Goal: Task Accomplishment & Management: Manage account settings

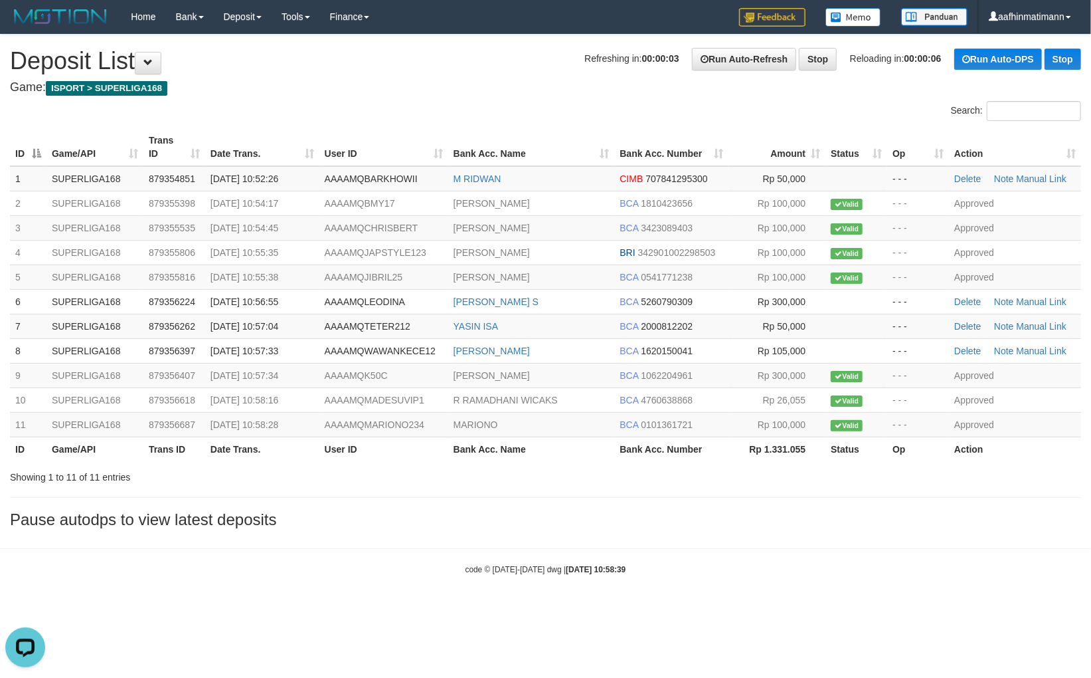
click at [614, 456] on th "Bank Acc. Number" at bounding box center [671, 448] width 114 height 25
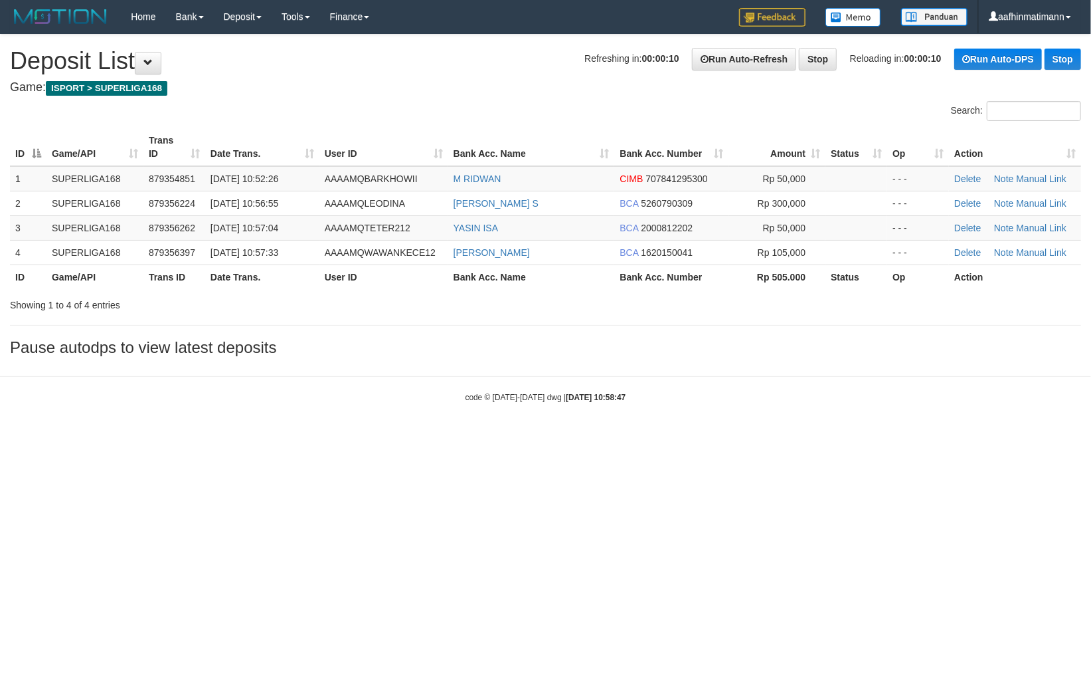
click at [335, 399] on div "code © [DATE]-[DATE] dwg | [DATE] 10:58:47" at bounding box center [545, 396] width 1091 height 13
click at [329, 395] on div "code © [DATE]-[DATE] dwg | [DATE] 10:58:47" at bounding box center [545, 396] width 1091 height 13
click at [330, 397] on div "code © 2012-2018 dwg | 2025/10/01 10:58:47" at bounding box center [545, 396] width 1091 height 13
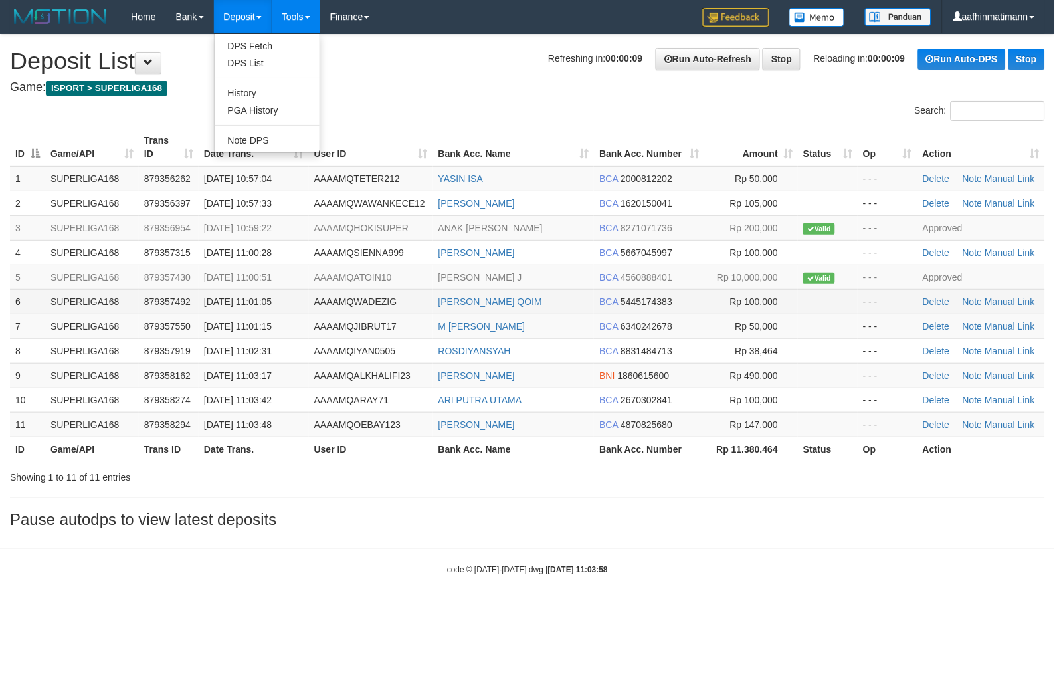
drag, startPoint x: 159, startPoint y: 68, endPoint x: 155, endPoint y: 301, distance: 233.2
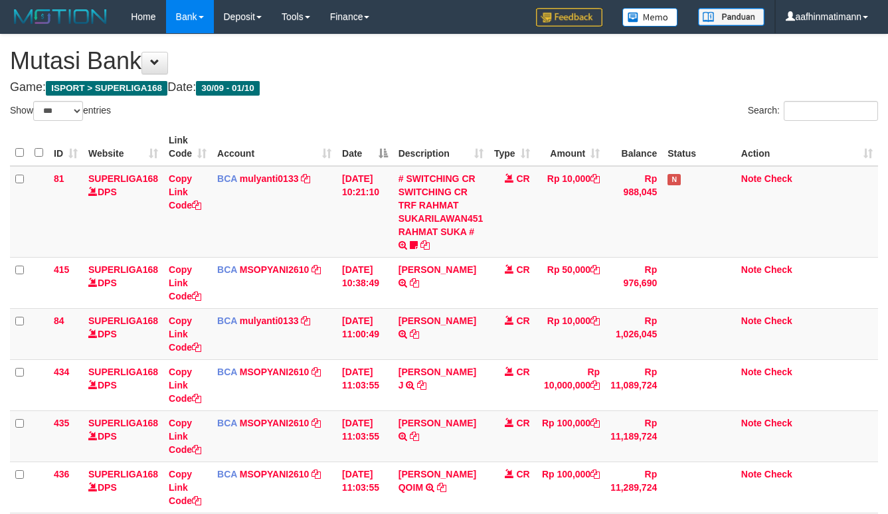
select select "***"
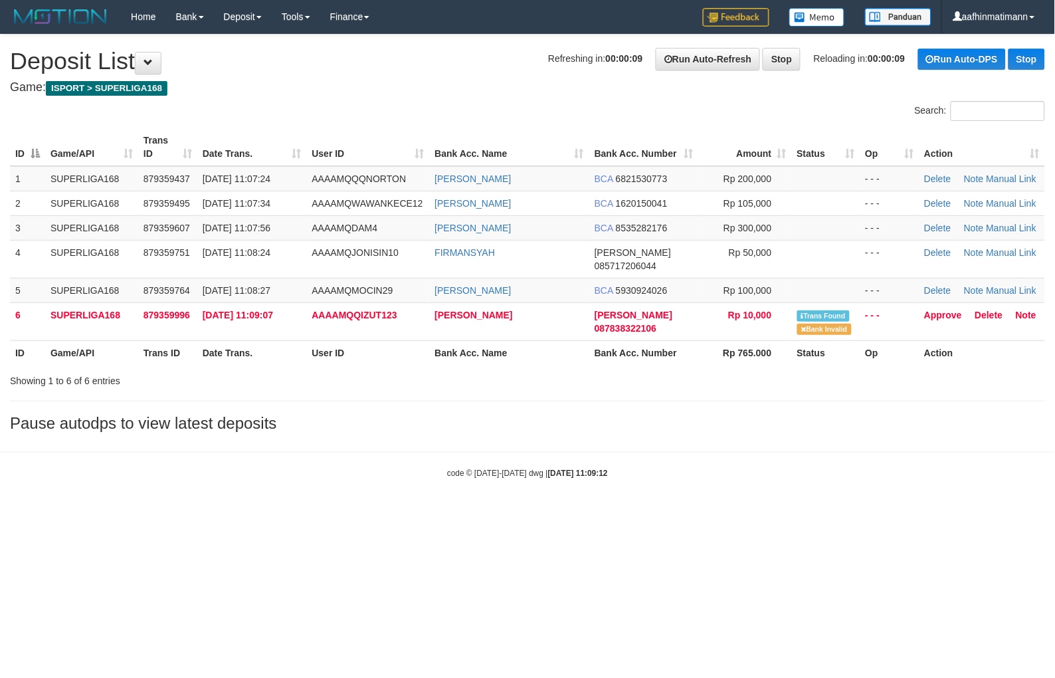
click at [593, 439] on body "Toggle navigation Home Bank Account List Load By Website Group [ISPORT] SUPERLI…" at bounding box center [527, 256] width 1055 height 512
drag, startPoint x: 450, startPoint y: 422, endPoint x: 449, endPoint y: 412, distance: 10.0
click at [448, 422] on div "**********" at bounding box center [527, 237] width 1055 height 404
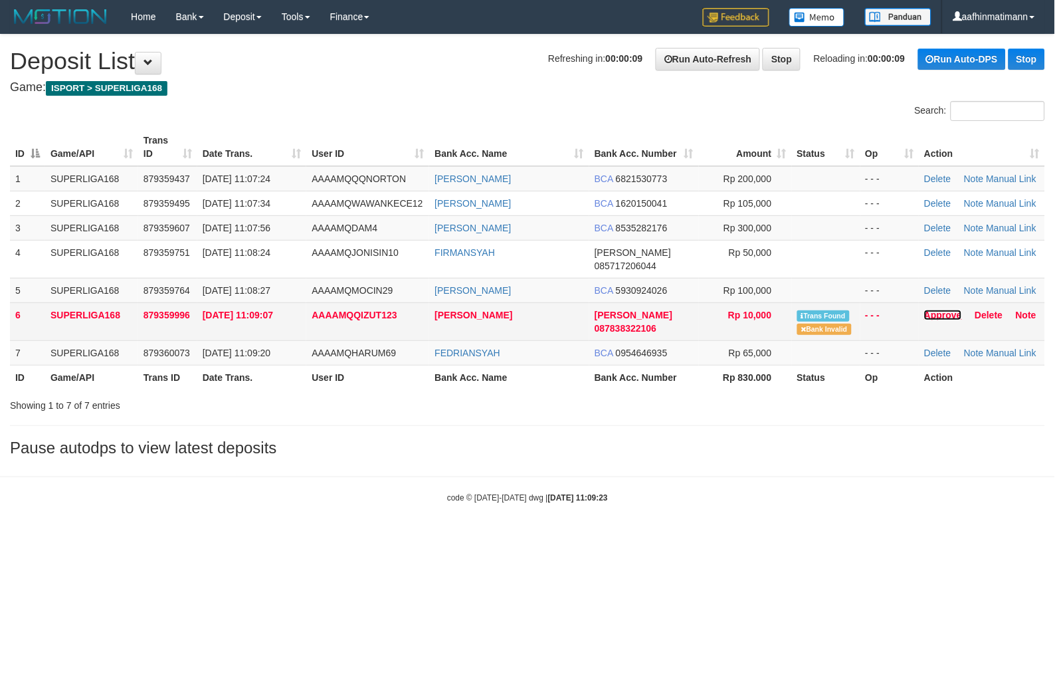
click at [934, 310] on link "Approve" at bounding box center [943, 315] width 38 height 11
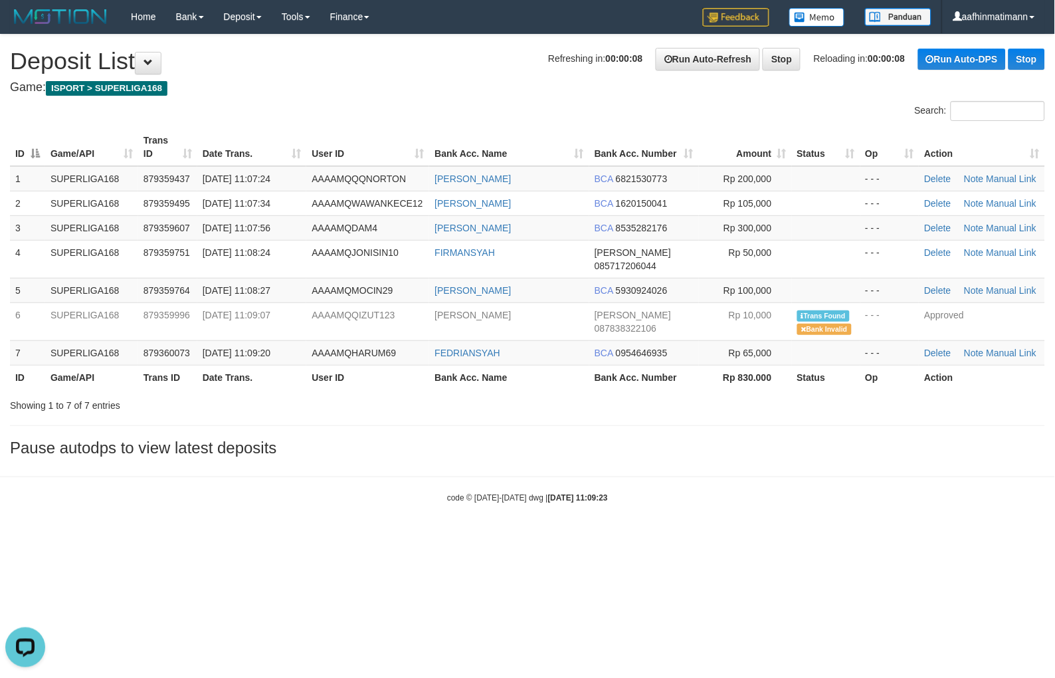
drag, startPoint x: 251, startPoint y: 379, endPoint x: 138, endPoint y: 412, distance: 117.5
click at [251, 393] on div "Showing 1 to 7 of 7 entries" at bounding box center [220, 402] width 420 height 19
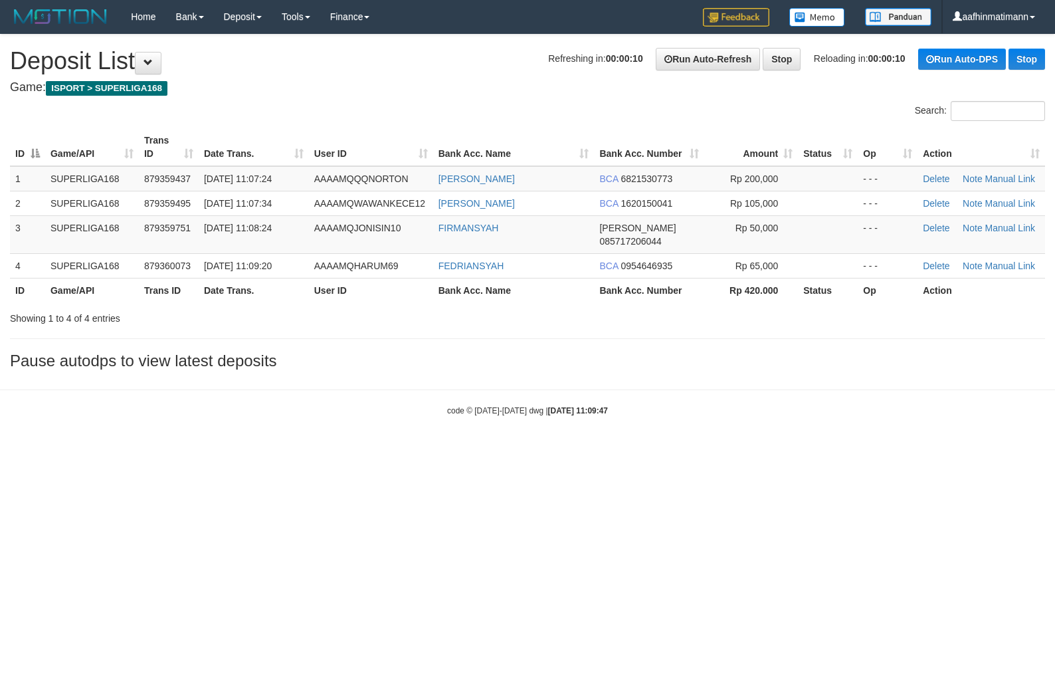
click at [472, 442] on html "Toggle navigation Home Bank Account List Load By Website Group [ISPORT] SUPERLI…" at bounding box center [527, 225] width 1055 height 450
click at [469, 446] on html "Toggle navigation Home Bank Account List Load By Website Group [ISPORT] SUPERLI…" at bounding box center [527, 225] width 1055 height 450
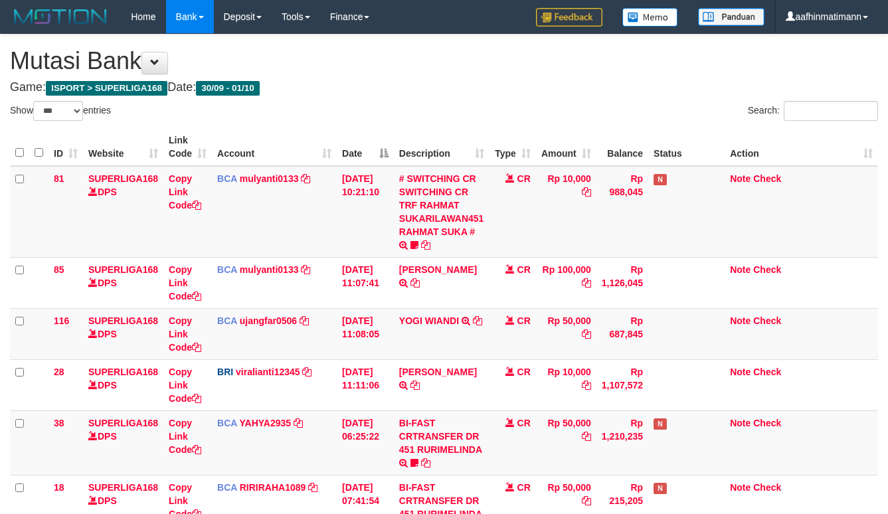
select select "***"
drag, startPoint x: 287, startPoint y: 10, endPoint x: 208, endPoint y: 104, distance: 122.6
select select "***"
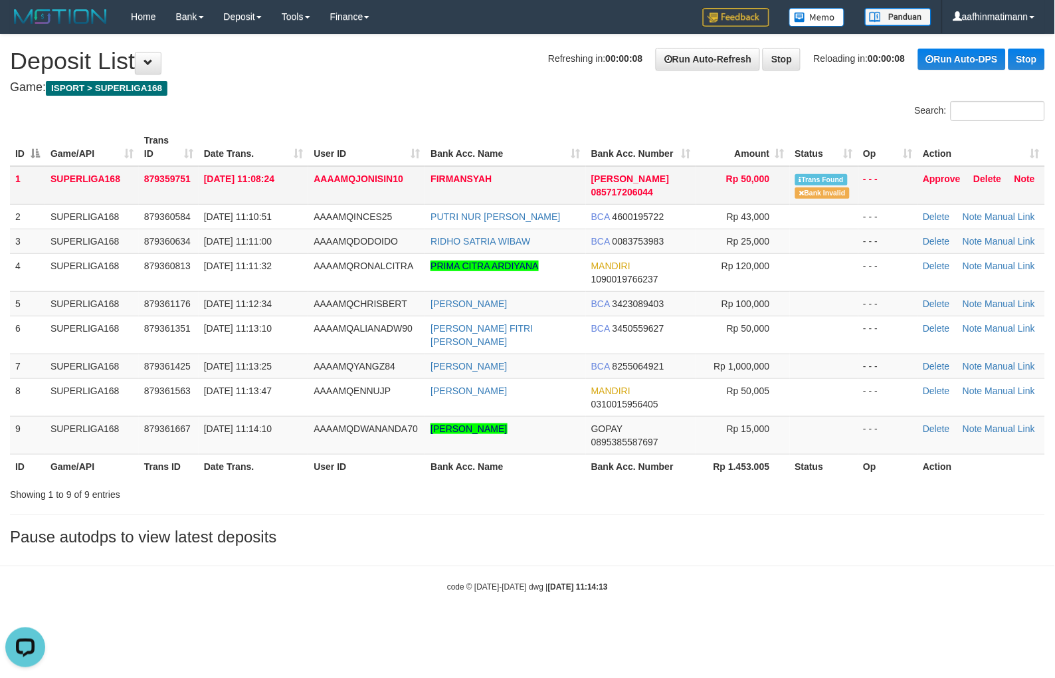
click at [344, 171] on td "AAAAMQJONISIN10" at bounding box center [366, 185] width 117 height 39
click at [933, 177] on link "Approve" at bounding box center [942, 178] width 38 height 11
click at [300, 187] on td "01/10/2025 11:08:24" at bounding box center [254, 185] width 110 height 39
click at [299, 187] on td "01/10/2025 11:08:24" at bounding box center [254, 185] width 110 height 39
click at [297, 187] on td "01/10/2025 11:08:24" at bounding box center [254, 185] width 110 height 39
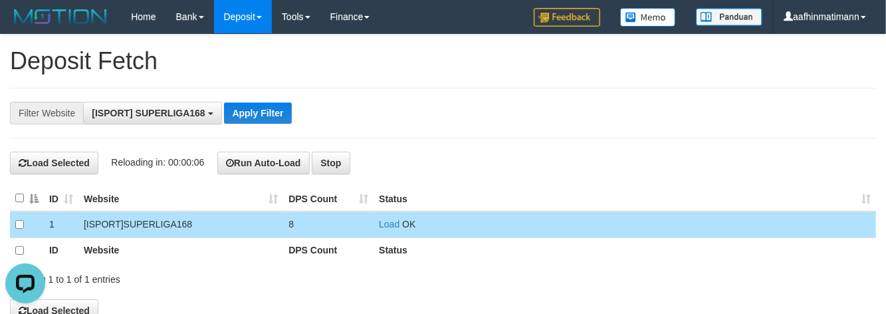
scroll to position [11, 0]
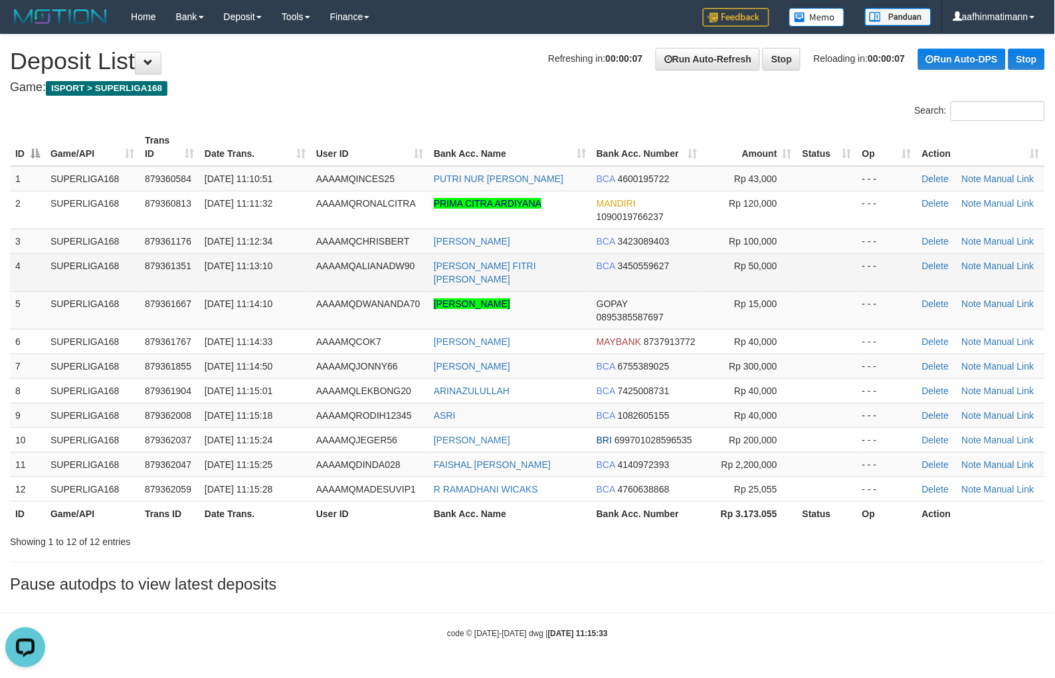
click at [164, 268] on span "879361351" at bounding box center [168, 265] width 47 height 11
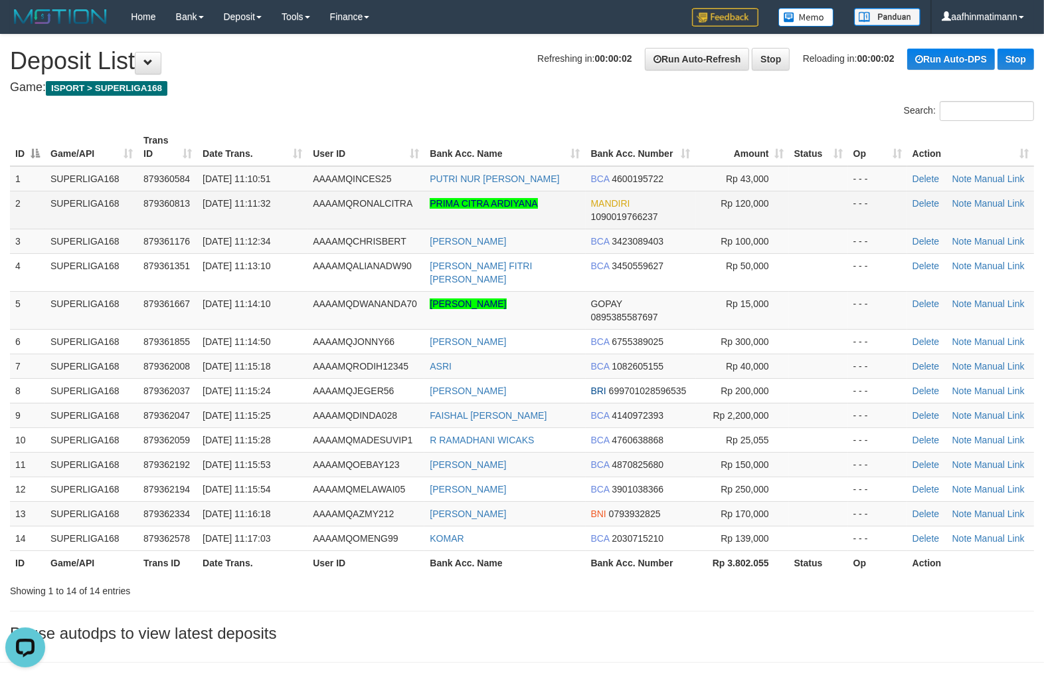
click at [288, 216] on td "[DATE] 11:11:32" at bounding box center [252, 210] width 110 height 38
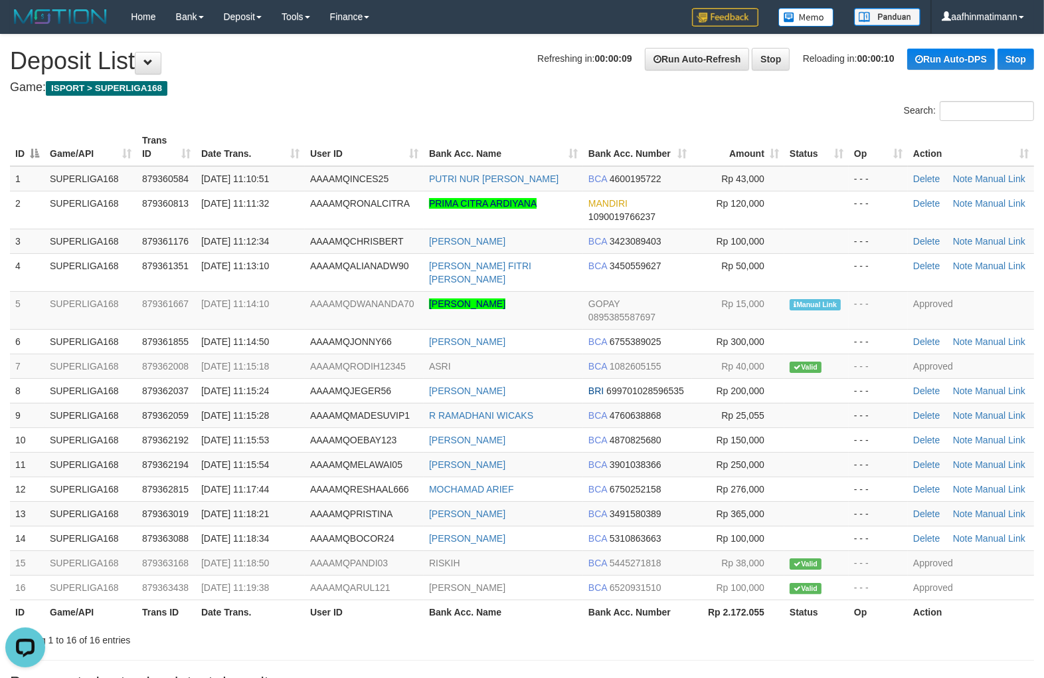
drag, startPoint x: 442, startPoint y: 40, endPoint x: 445, endPoint y: 47, distance: 7.8
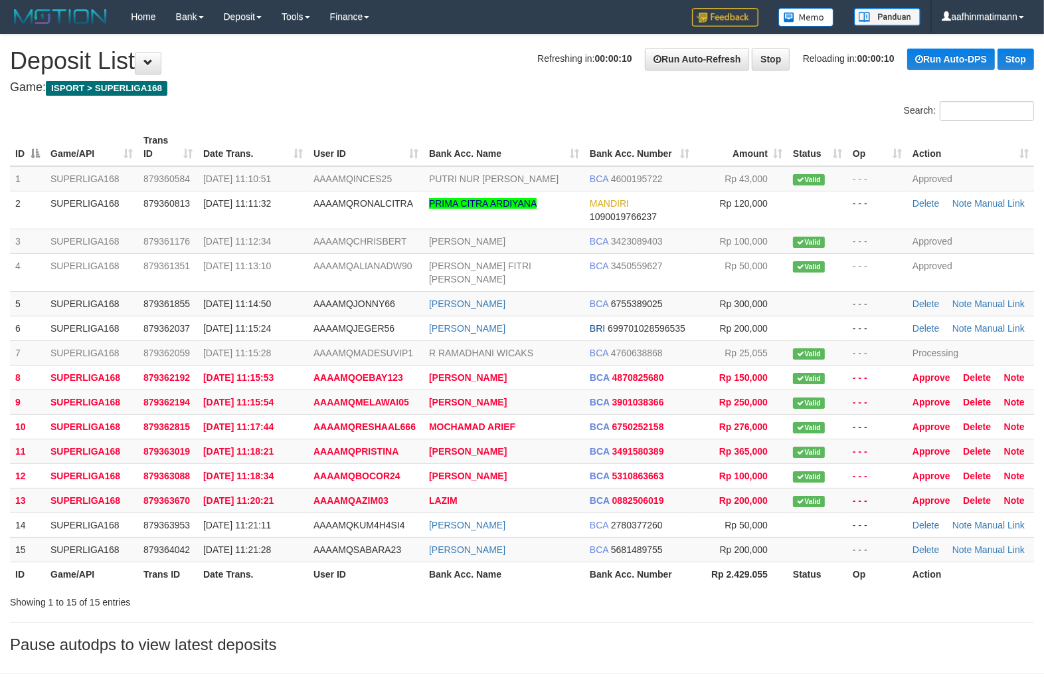
click at [558, 121] on div "Search:" at bounding box center [783, 112] width 502 height 23
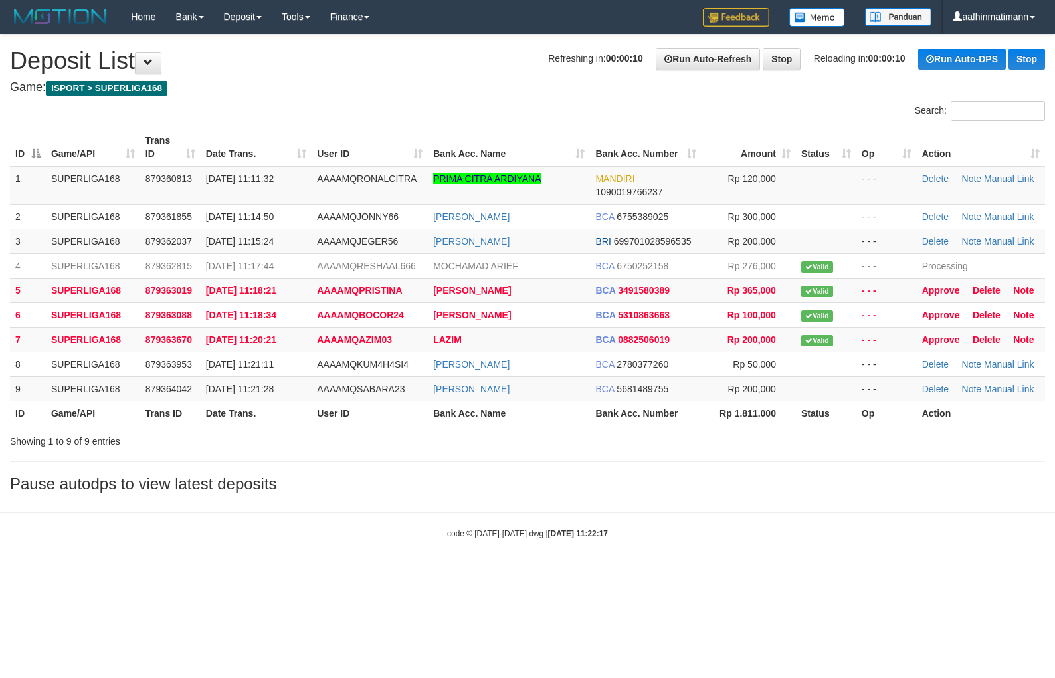
click at [1014, 141] on th "Action" at bounding box center [981, 147] width 128 height 38
click at [1012, 142] on th "Action" at bounding box center [981, 147] width 128 height 38
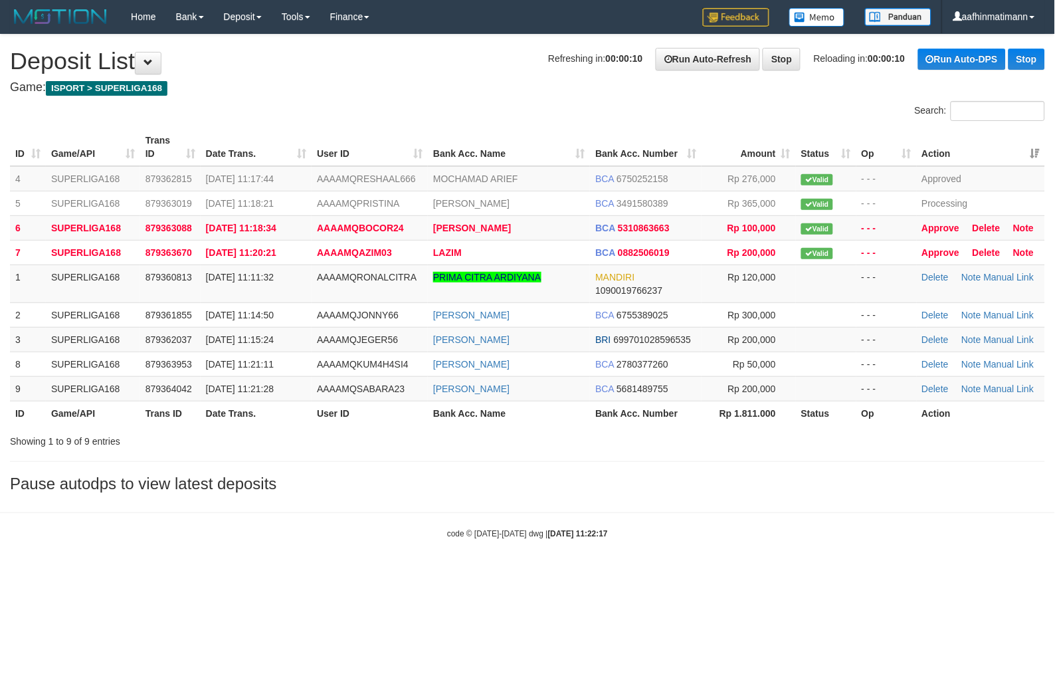
click at [1012, 142] on th "Action" at bounding box center [981, 147] width 128 height 38
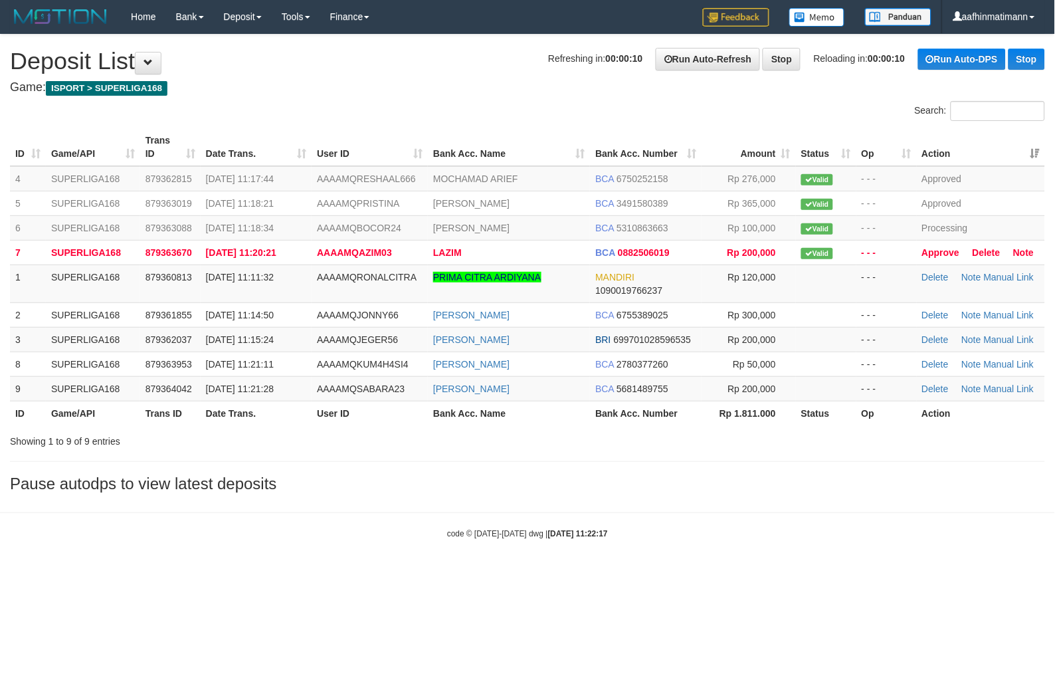
click at [1012, 141] on th "Action" at bounding box center [981, 147] width 128 height 38
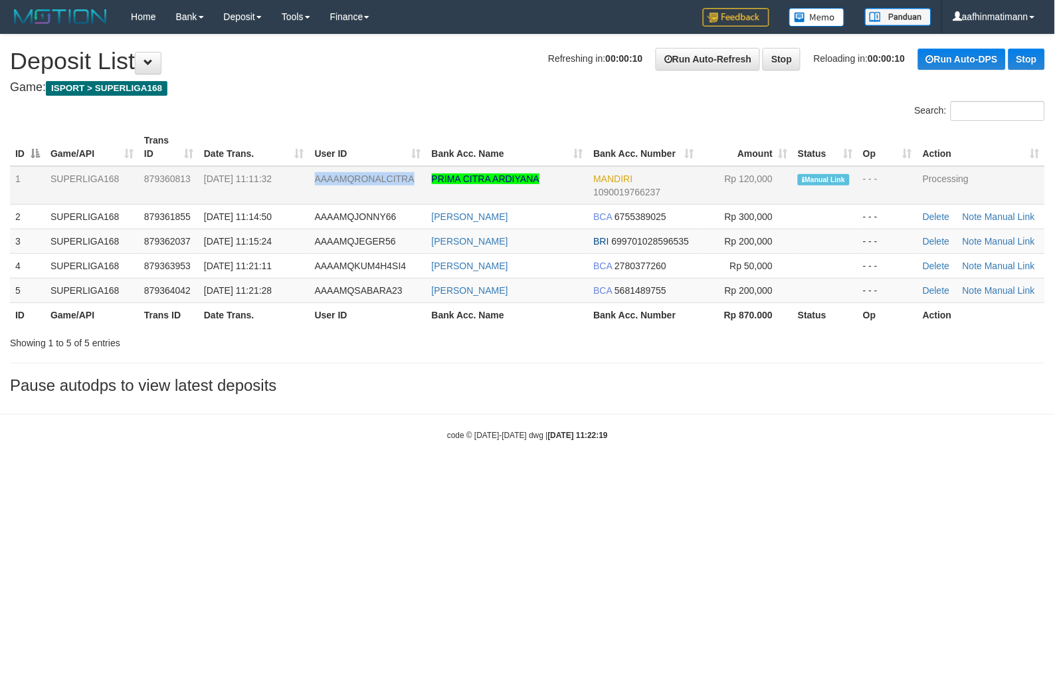
drag, startPoint x: 0, startPoint y: 0, endPoint x: 318, endPoint y: 175, distance: 362.8
click at [318, 175] on span "AAAAMQRONALCITRA" at bounding box center [365, 178] width 100 height 11
drag, startPoint x: 318, startPoint y: 175, endPoint x: 329, endPoint y: 182, distance: 13.1
click at [319, 183] on td "AAAAMQRONALCITRA" at bounding box center [368, 185] width 117 height 39
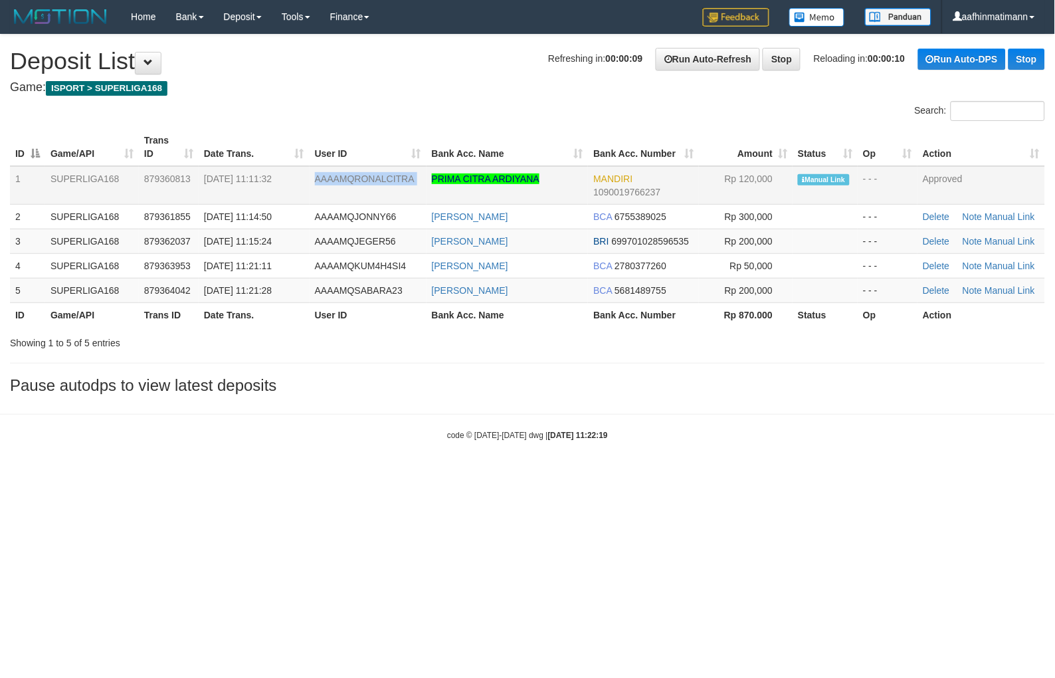
click at [335, 197] on td "AAAAMQRONALCITRA" at bounding box center [368, 185] width 117 height 39
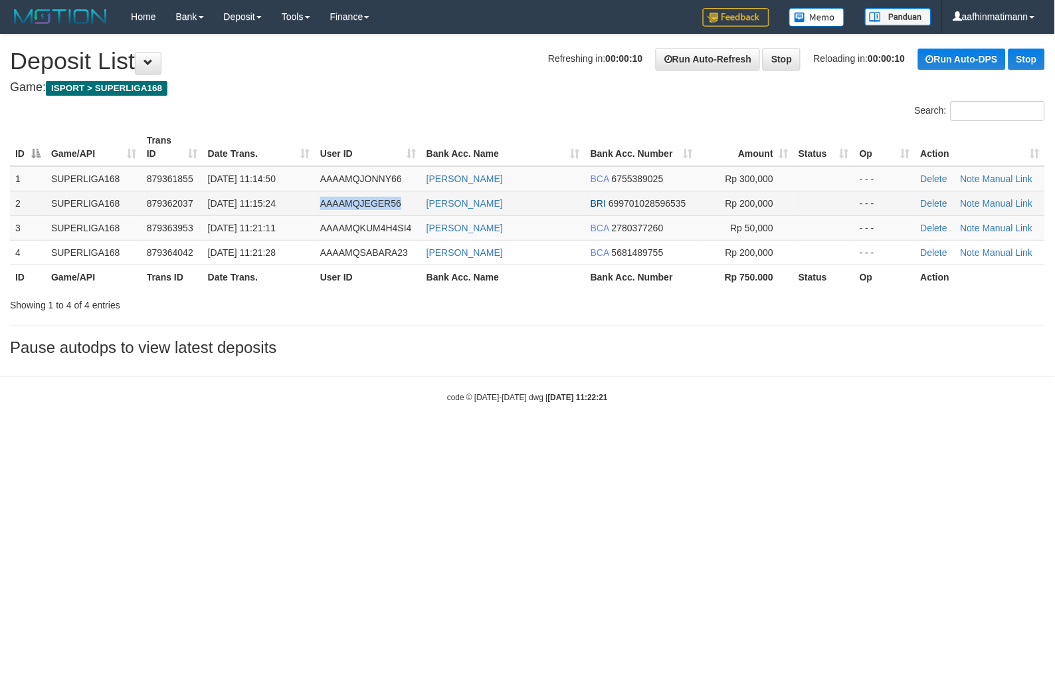
click at [331, 201] on span "AAAAMQJEGER56" at bounding box center [360, 203] width 81 height 11
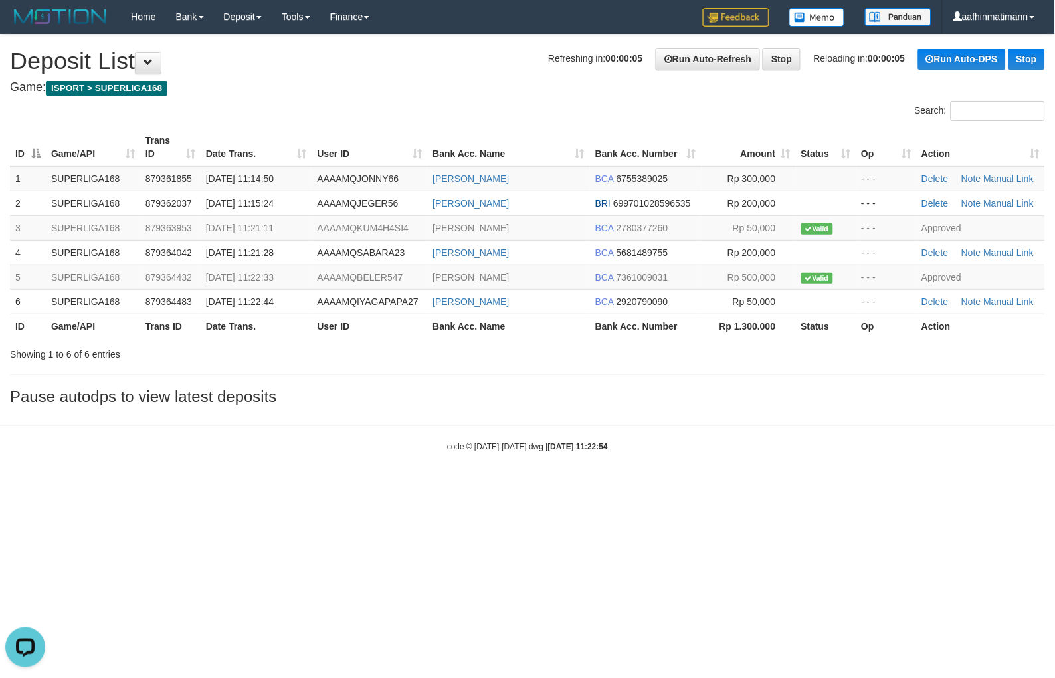
click at [607, 434] on body "Toggle navigation Home Bank Account List Load By Website Group [ISPORT] SUPERLI…" at bounding box center [527, 243] width 1055 height 486
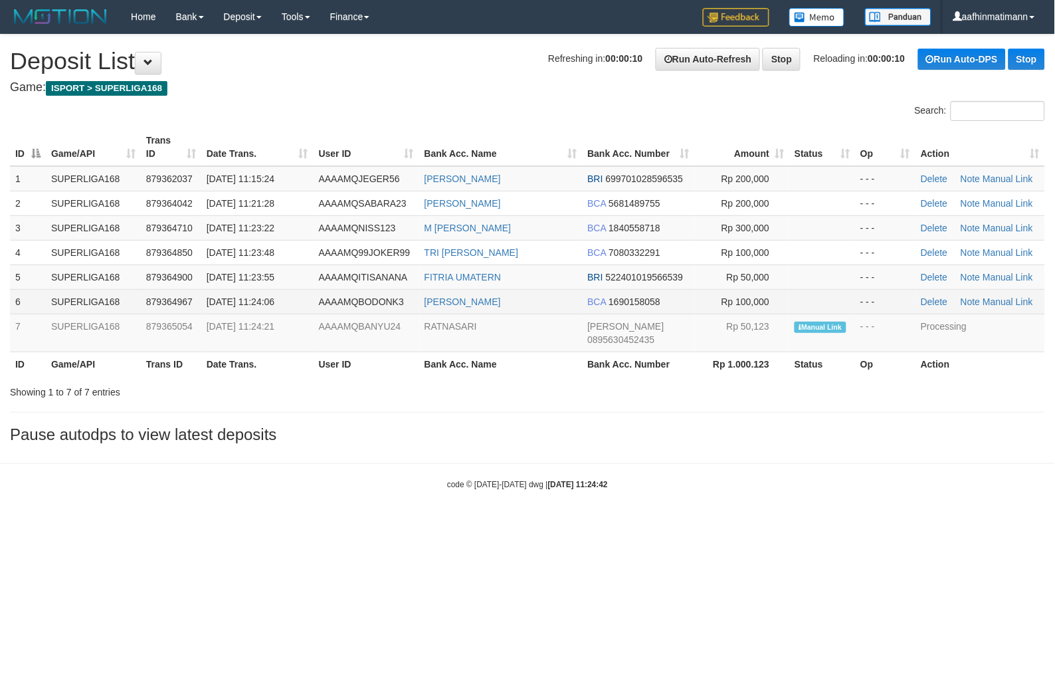
drag, startPoint x: 183, startPoint y: 304, endPoint x: 138, endPoint y: 321, distance: 48.1
click at [182, 306] on td "879364967" at bounding box center [171, 301] width 60 height 25
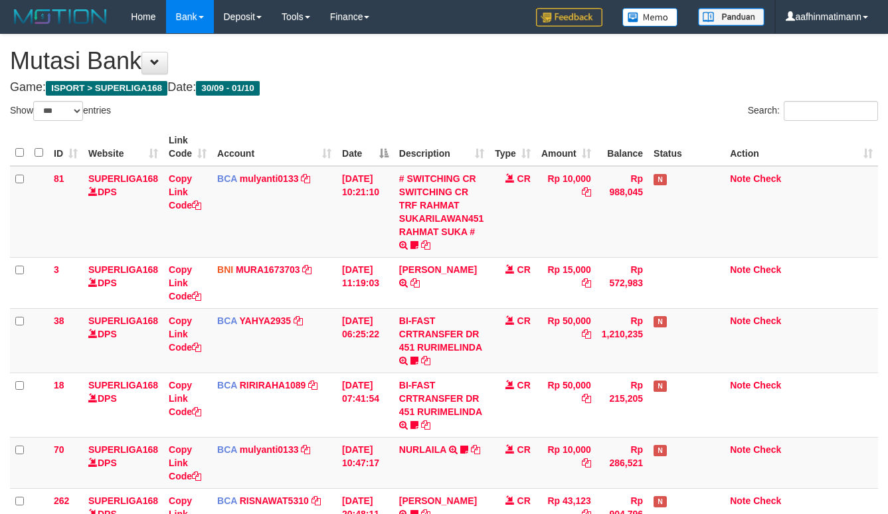
select select "***"
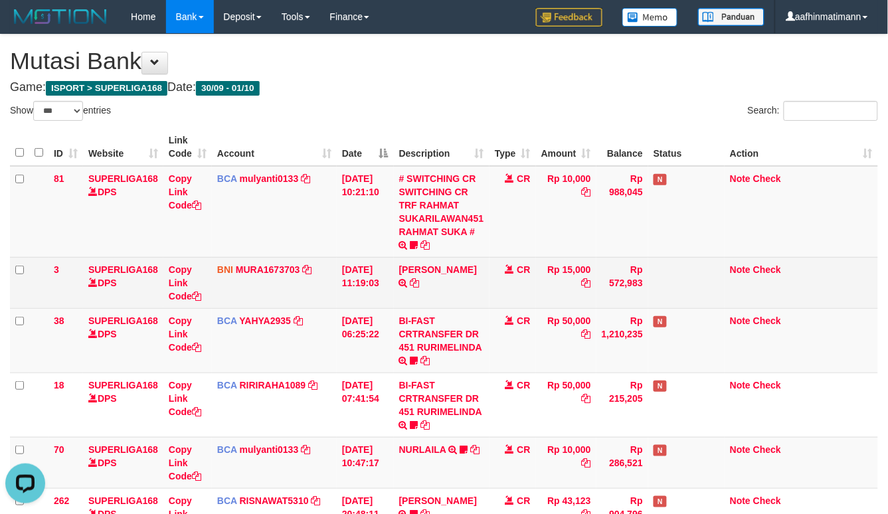
drag, startPoint x: 290, startPoint y: 185, endPoint x: 393, endPoint y: 258, distance: 126.3
click at [290, 186] on td "BCA mulyanti0133 DPS MULYANTI mutasi_20251001_4495 | 81 mutasi_20251001_4495 | …" at bounding box center [274, 212] width 125 height 92
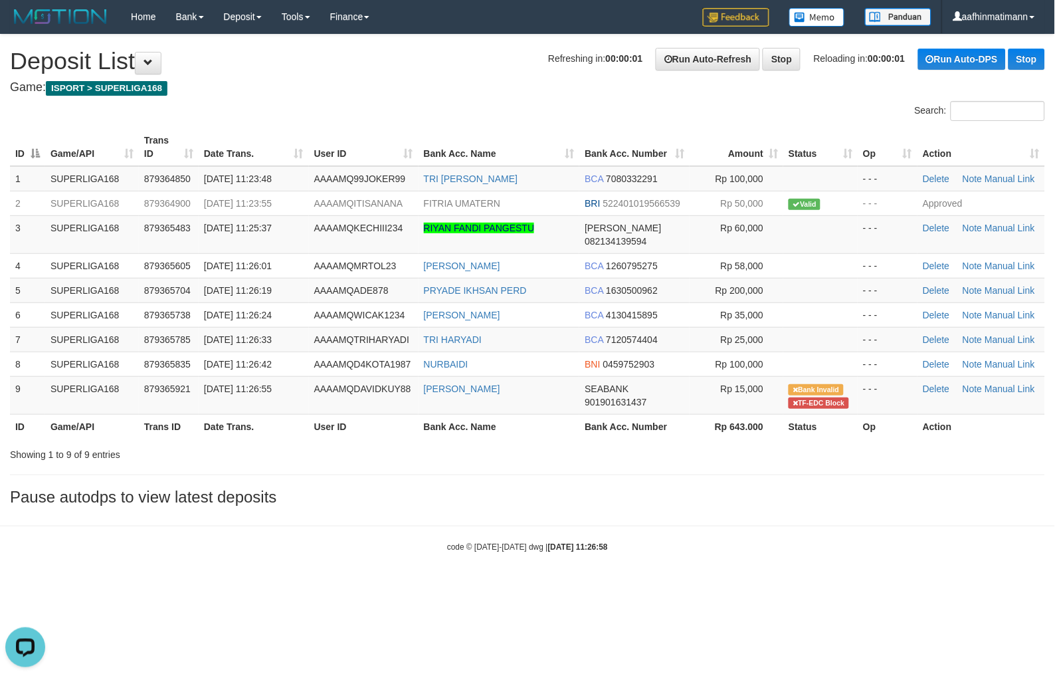
drag, startPoint x: 655, startPoint y: 449, endPoint x: 650, endPoint y: 456, distance: 8.5
click at [651, 456] on div "**********" at bounding box center [527, 274] width 1055 height 478
drag, startPoint x: 333, startPoint y: 377, endPoint x: 10, endPoint y: 394, distance: 323.3
click at [335, 383] on span "AAAAMQDAVIDKUY88" at bounding box center [362, 388] width 97 height 11
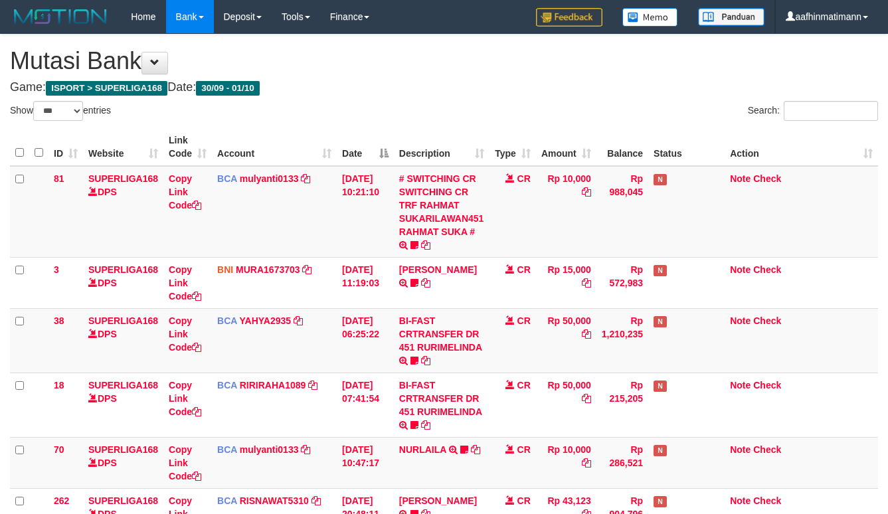
select select "***"
click at [373, 164] on th "Date" at bounding box center [365, 147] width 57 height 38
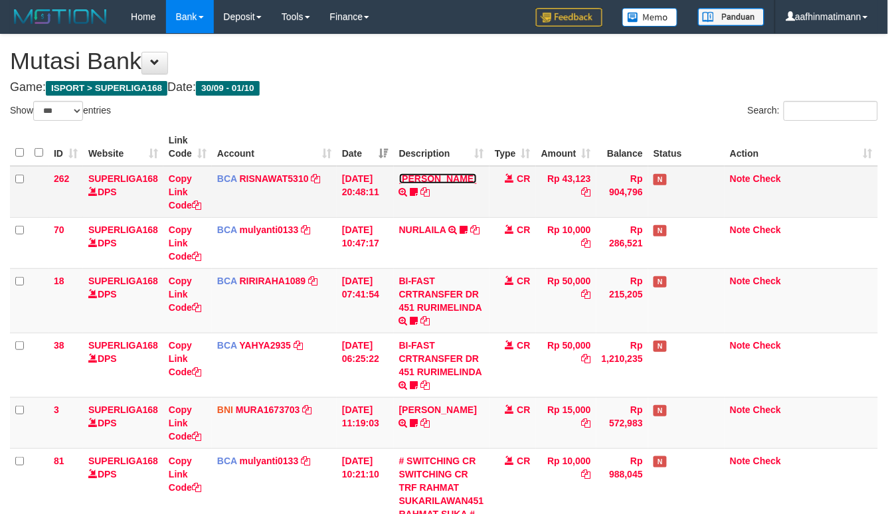
click at [443, 178] on link "YOSI EFENDI" at bounding box center [438, 178] width 78 height 11
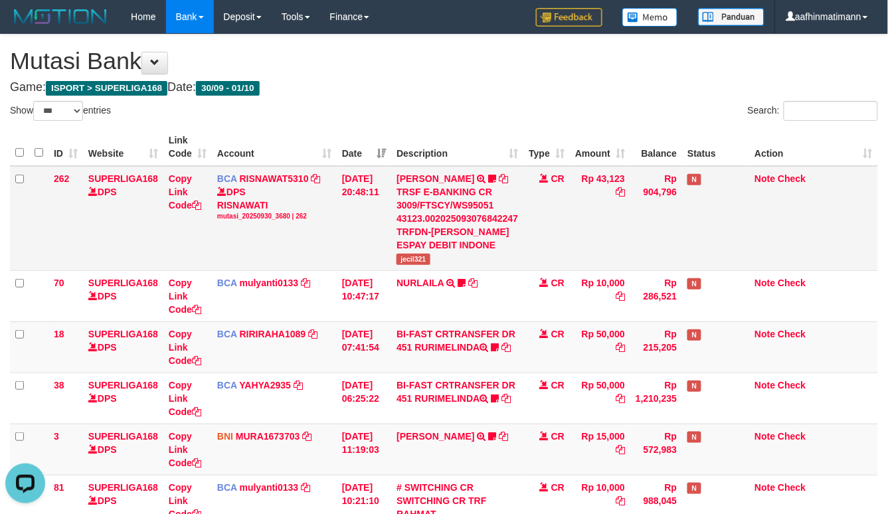
click at [405, 263] on td "YOSI EFENDI TRSF E-BANKING CR 3009/FTSCY/WS95051 43123.002025093076842247 TRFDN…" at bounding box center [457, 218] width 132 height 105
click at [403, 263] on td "YOSI EFENDI TRSF E-BANKING CR 3009/FTSCY/WS95051 43123.002025093076842247 TRFDN…" at bounding box center [457, 218] width 132 height 105
copy span "jecil321"
click at [158, 58] on span at bounding box center [154, 62] width 9 height 9
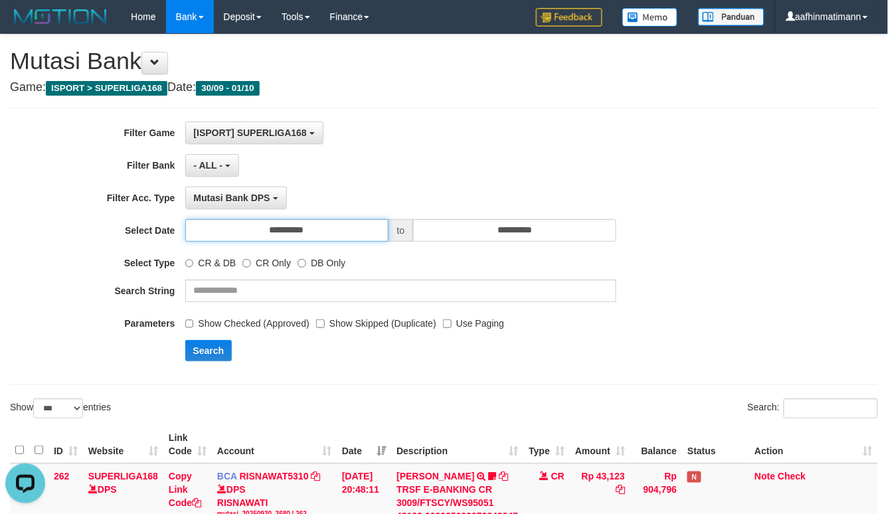
click at [333, 237] on input "**********" at bounding box center [286, 230] width 203 height 23
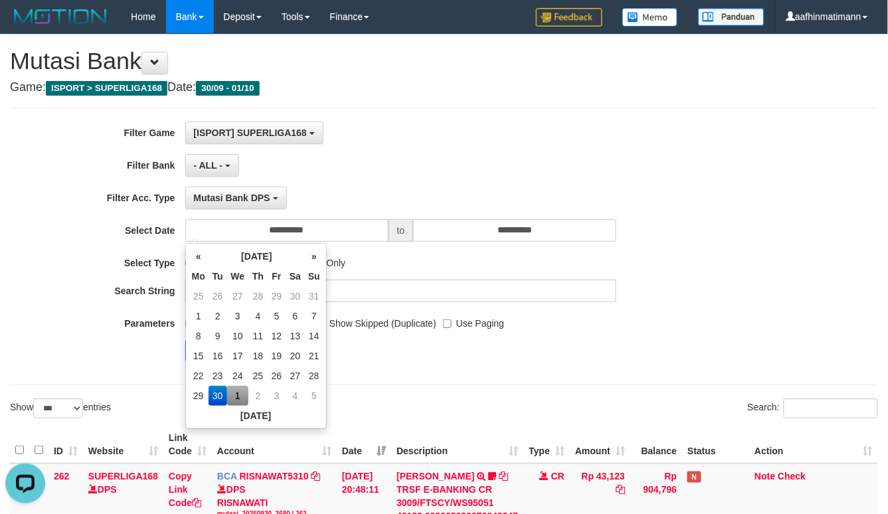
click at [239, 405] on td "1" at bounding box center [238, 396] width 22 height 20
type input "**********"
click at [150, 389] on div "**********" at bounding box center [444, 489] width 888 height 908
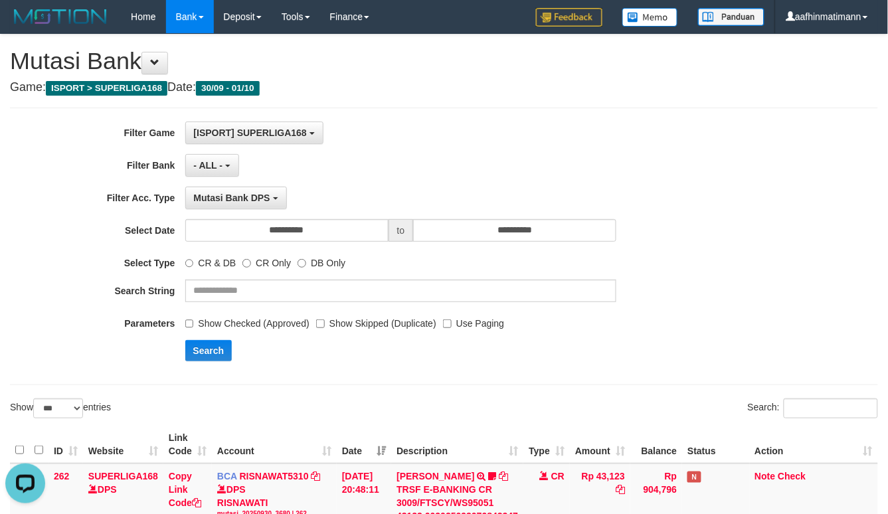
click at [201, 365] on div "**********" at bounding box center [370, 247] width 740 height 250
click at [198, 350] on button "Search" at bounding box center [208, 350] width 47 height 21
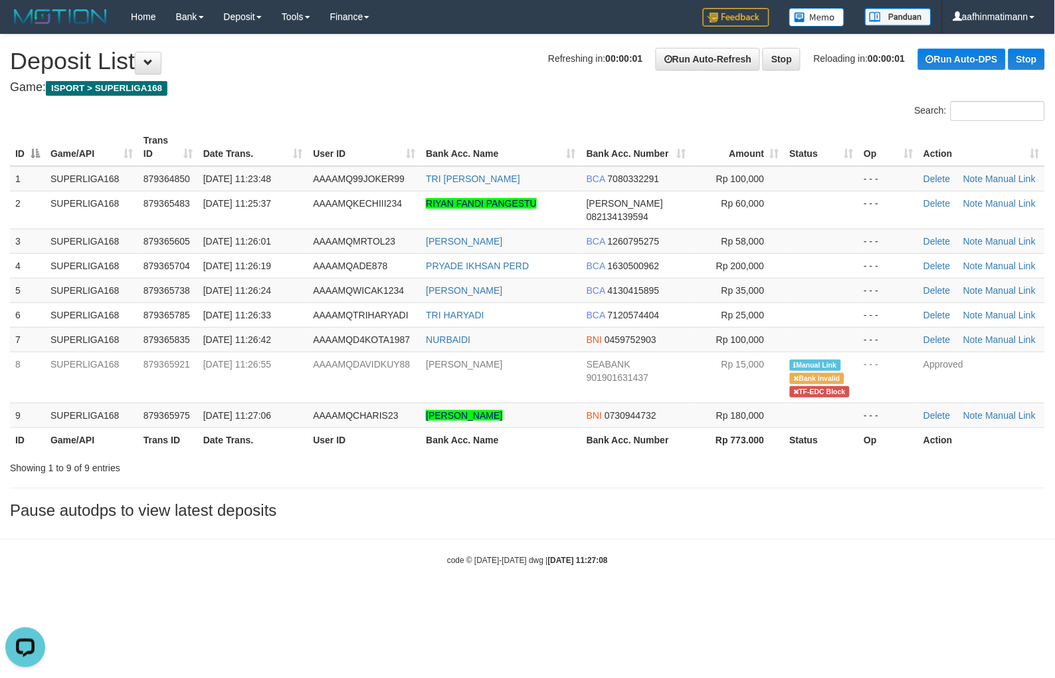
click at [369, 136] on th "User ID" at bounding box center [364, 147] width 113 height 38
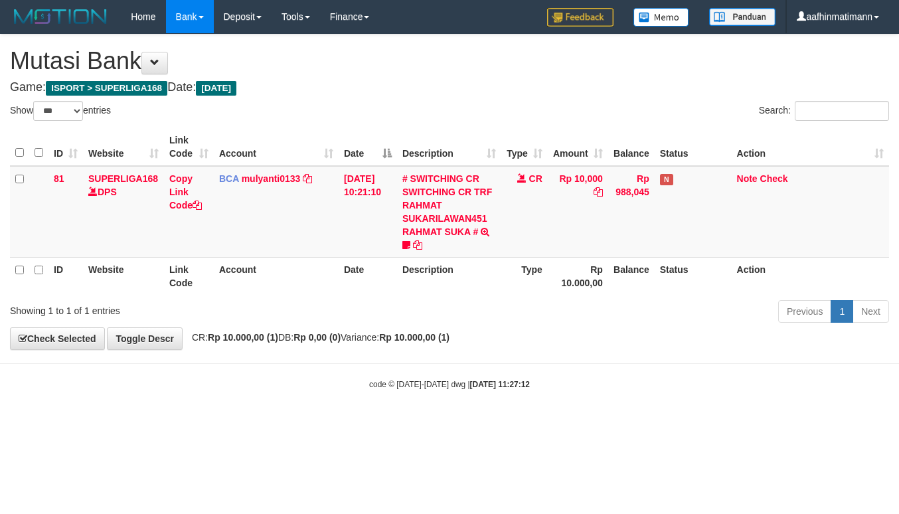
select select "***"
click at [375, 149] on th "Date" at bounding box center [368, 147] width 58 height 38
click at [283, 186] on td "BCA mulyanti0133 DPS [PERSON_NAME] mutasi_20251001_4495 | 81 mutasi_20251001_44…" at bounding box center [276, 212] width 125 height 92
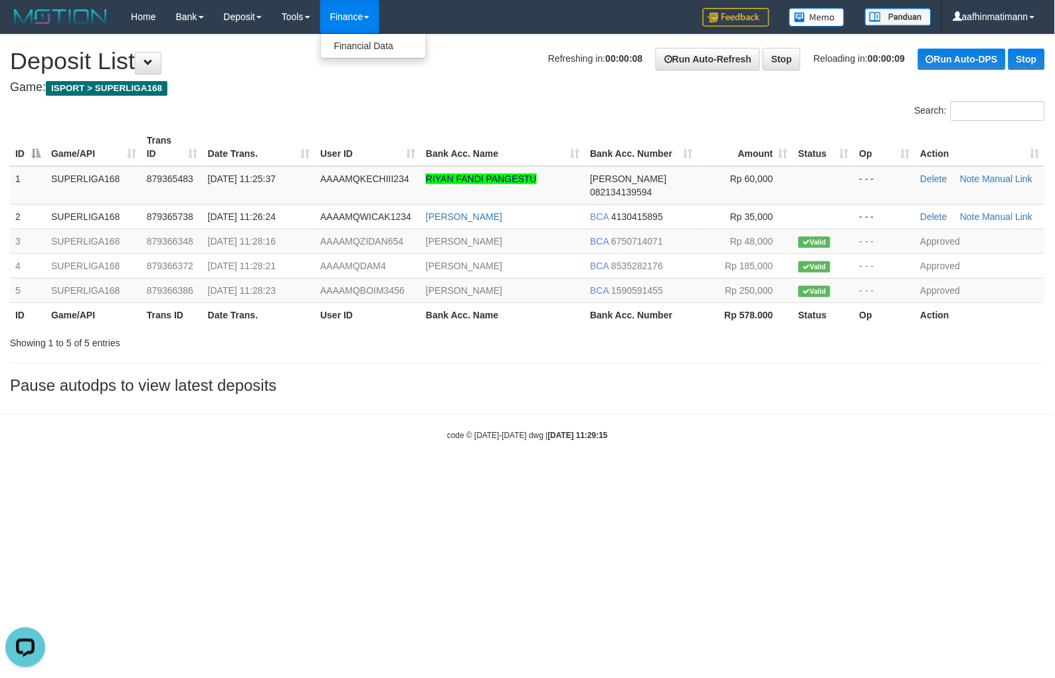
drag, startPoint x: 377, startPoint y: 17, endPoint x: 217, endPoint y: 78, distance: 171.4
